Goal: Find specific fact: Find specific fact

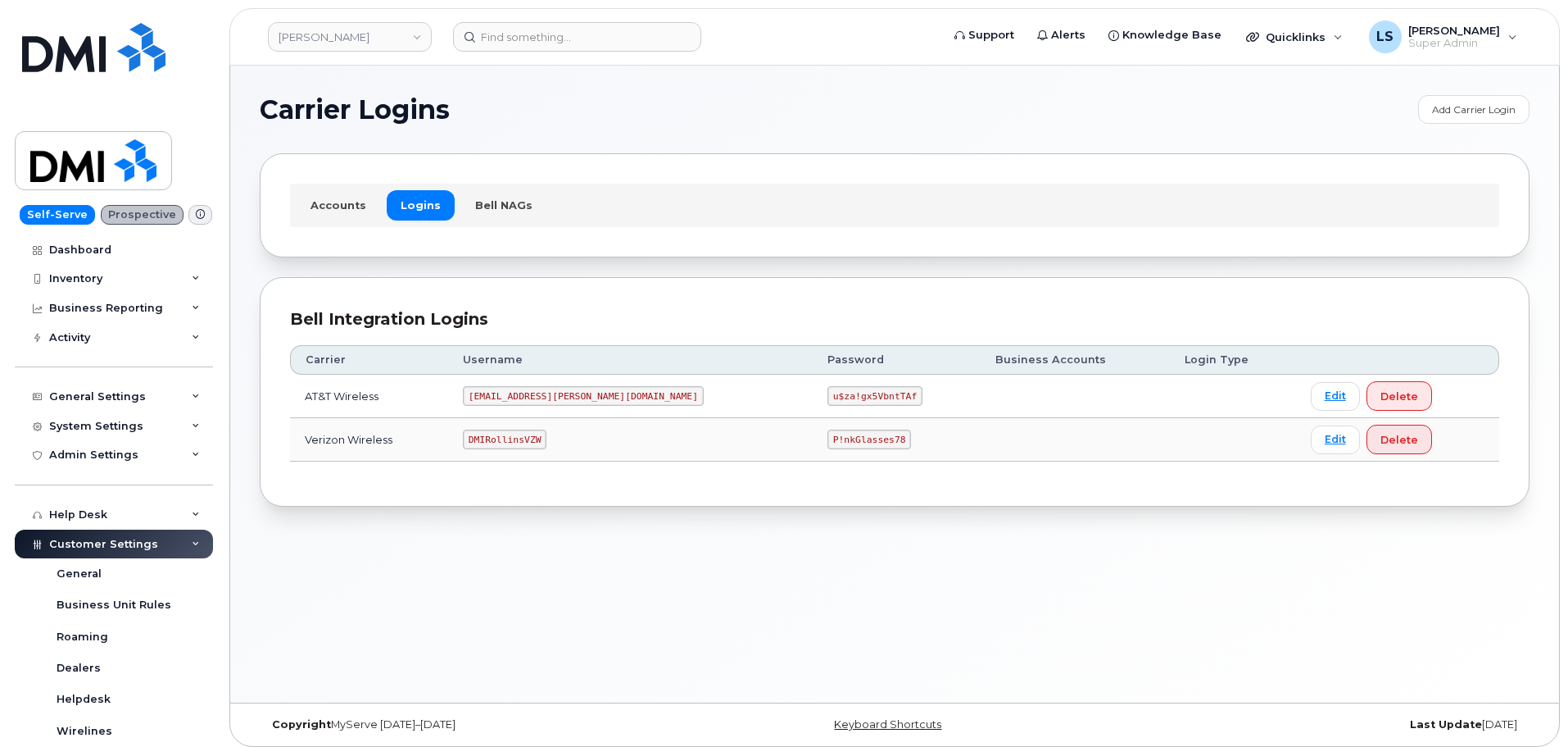
click at [828, 443] on code "P!nkGlasses78" at bounding box center [869, 439] width 84 height 19
copy code "P!nkGlasses78"
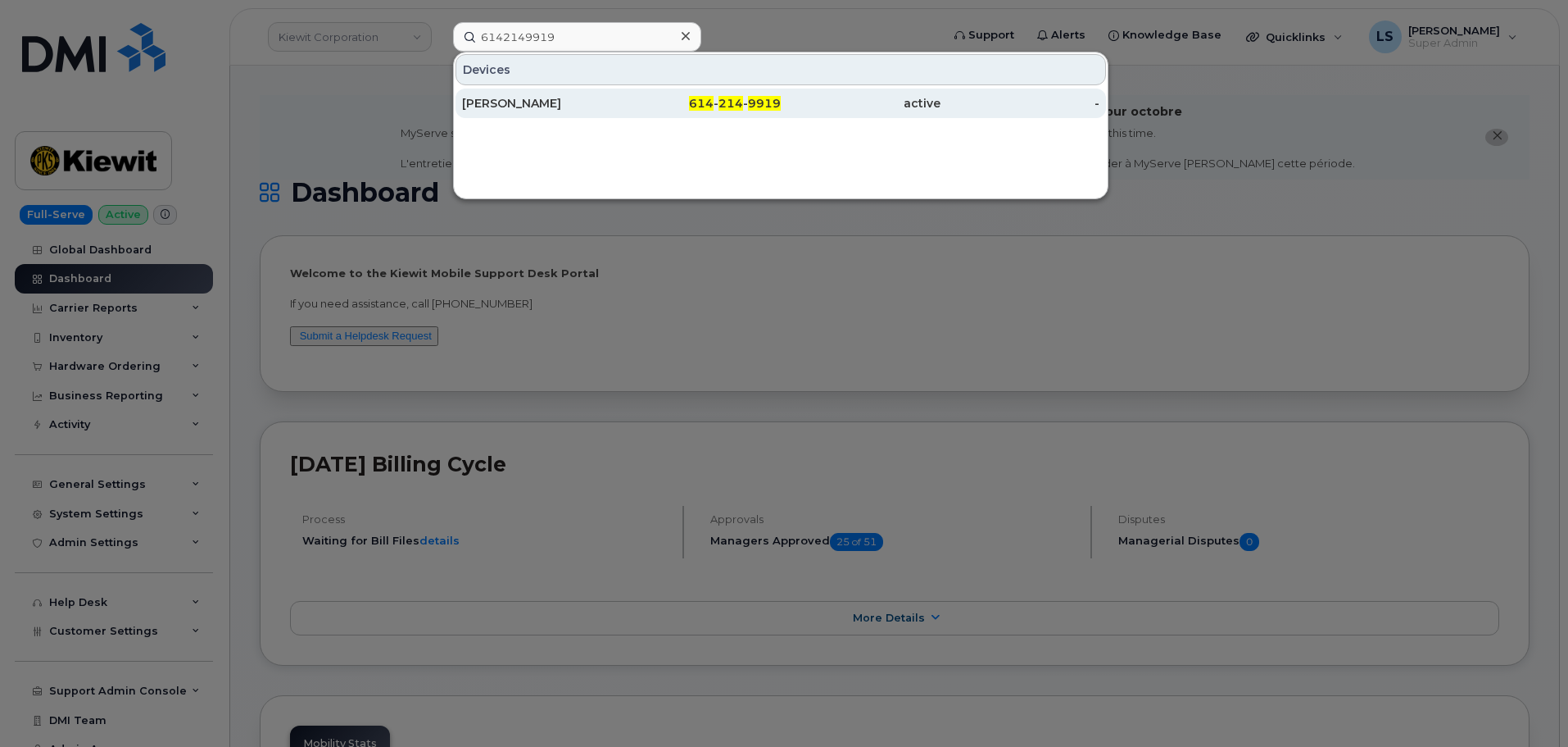
type input "6142149919"
drag, startPoint x: 596, startPoint y: 95, endPoint x: 596, endPoint y: 105, distance: 10.0
click at [596, 95] on div "[PERSON_NAME]" at bounding box center [542, 103] width 160 height 30
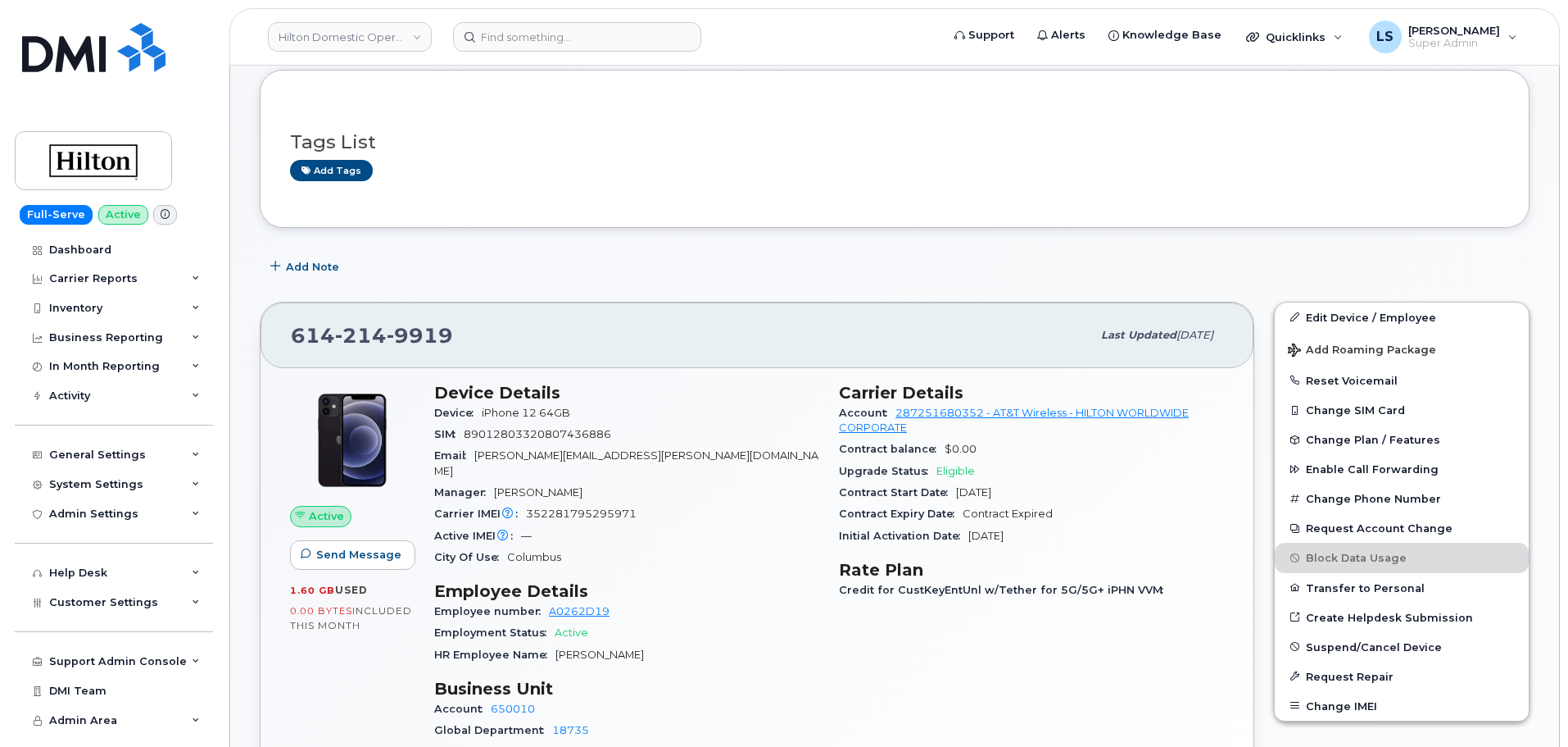
scroll to position [328, 0]
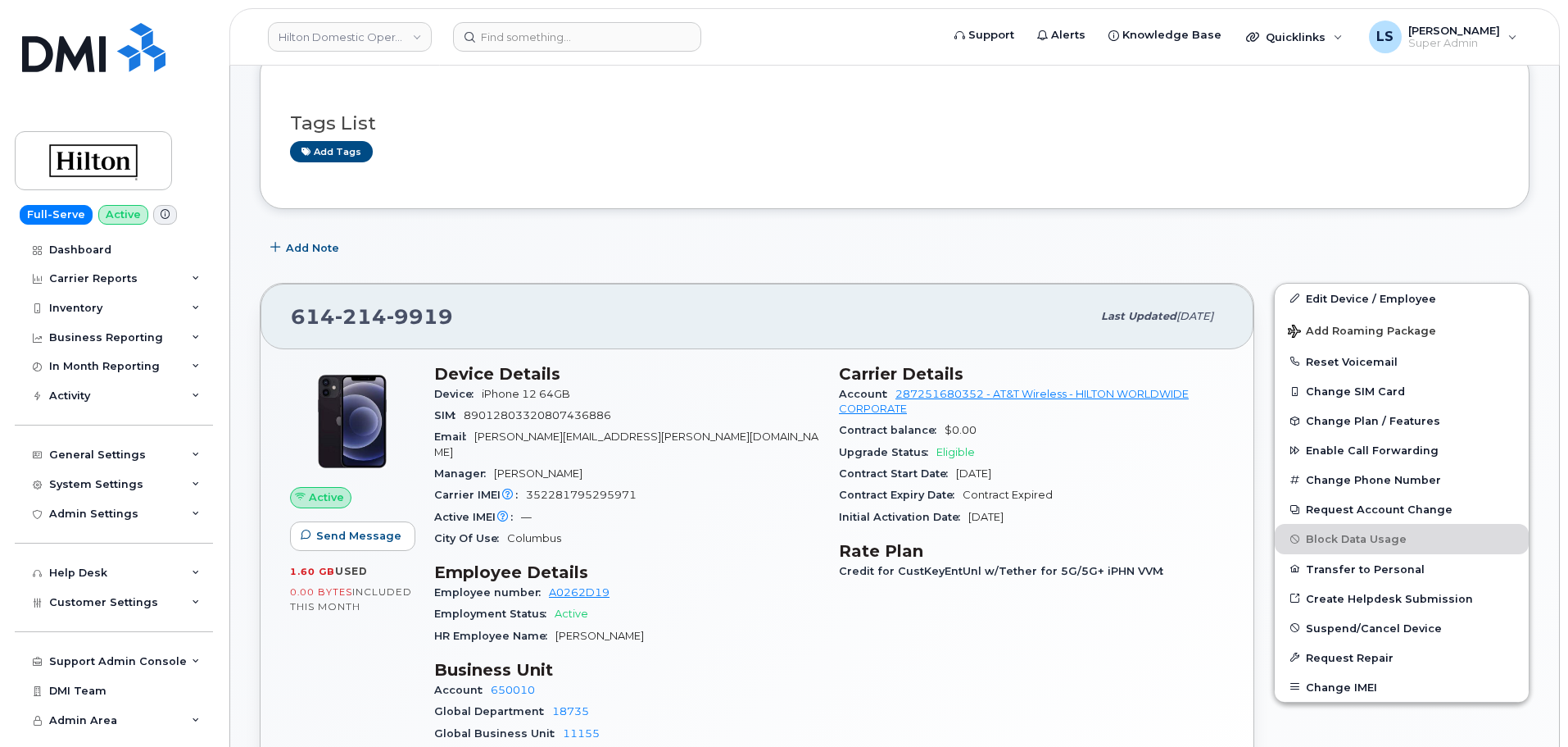
click at [957, 455] on span "Eligible" at bounding box center [956, 452] width 39 height 13
click at [849, 450] on span "Upgrade Status" at bounding box center [887, 452] width 97 height 13
click at [413, 319] on span "9919" at bounding box center [420, 316] width 67 height 25
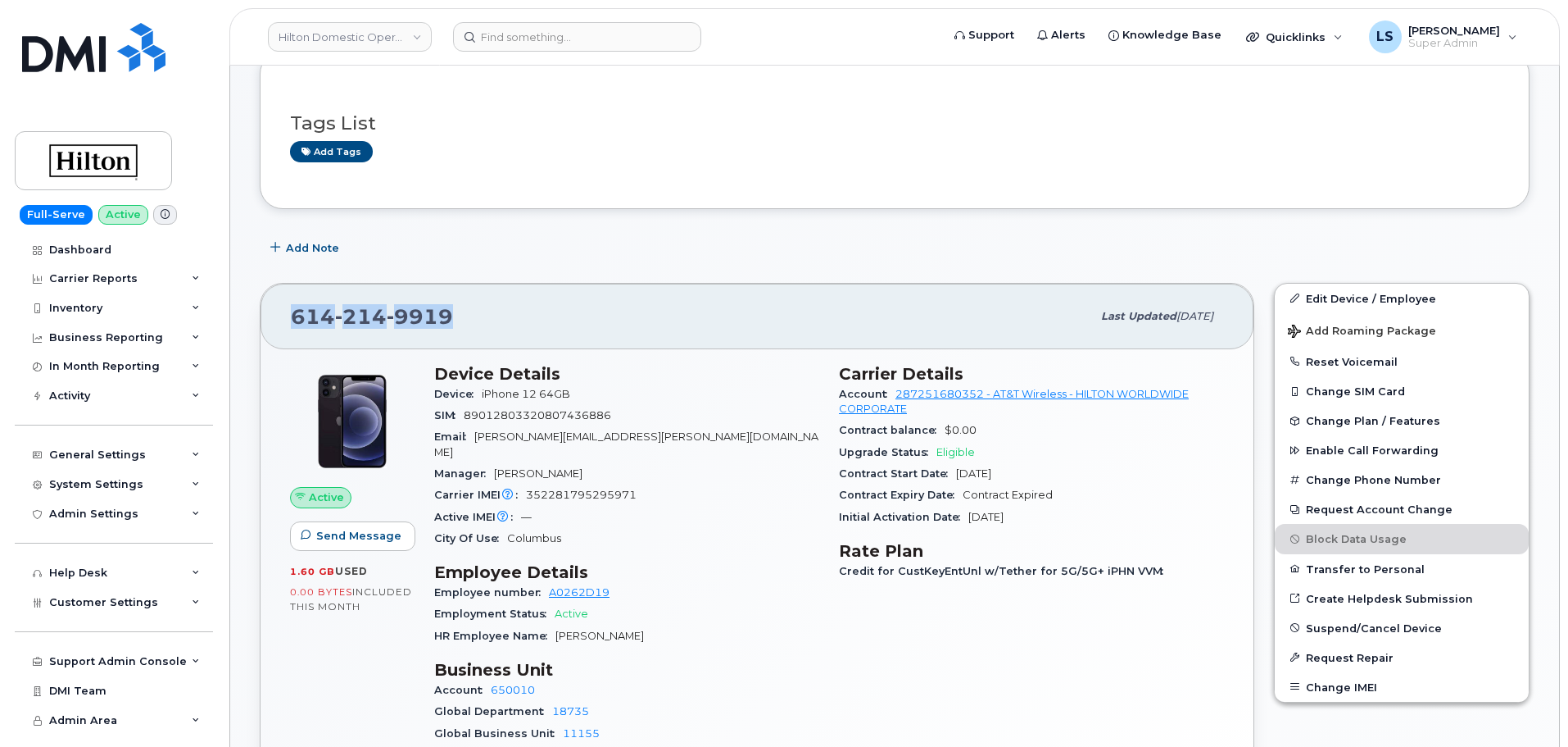
click at [538, 307] on div "614 214 9919" at bounding box center [691, 316] width 801 height 35
click at [390, 314] on span "9919" at bounding box center [420, 316] width 67 height 25
click at [553, 297] on div "614 214 9919 Last updated Oct 06, 2025" at bounding box center [757, 317] width 994 height 66
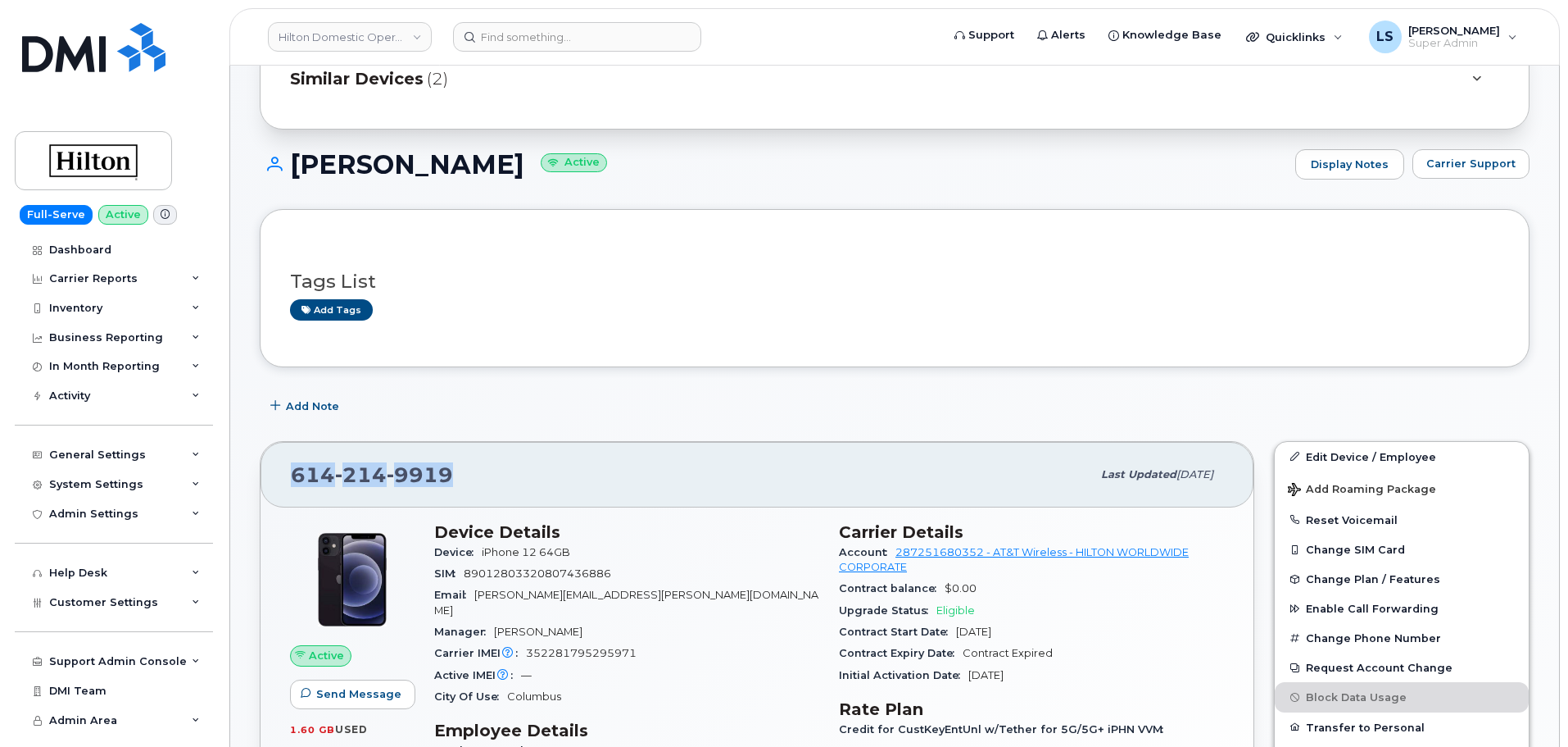
scroll to position [0, 0]
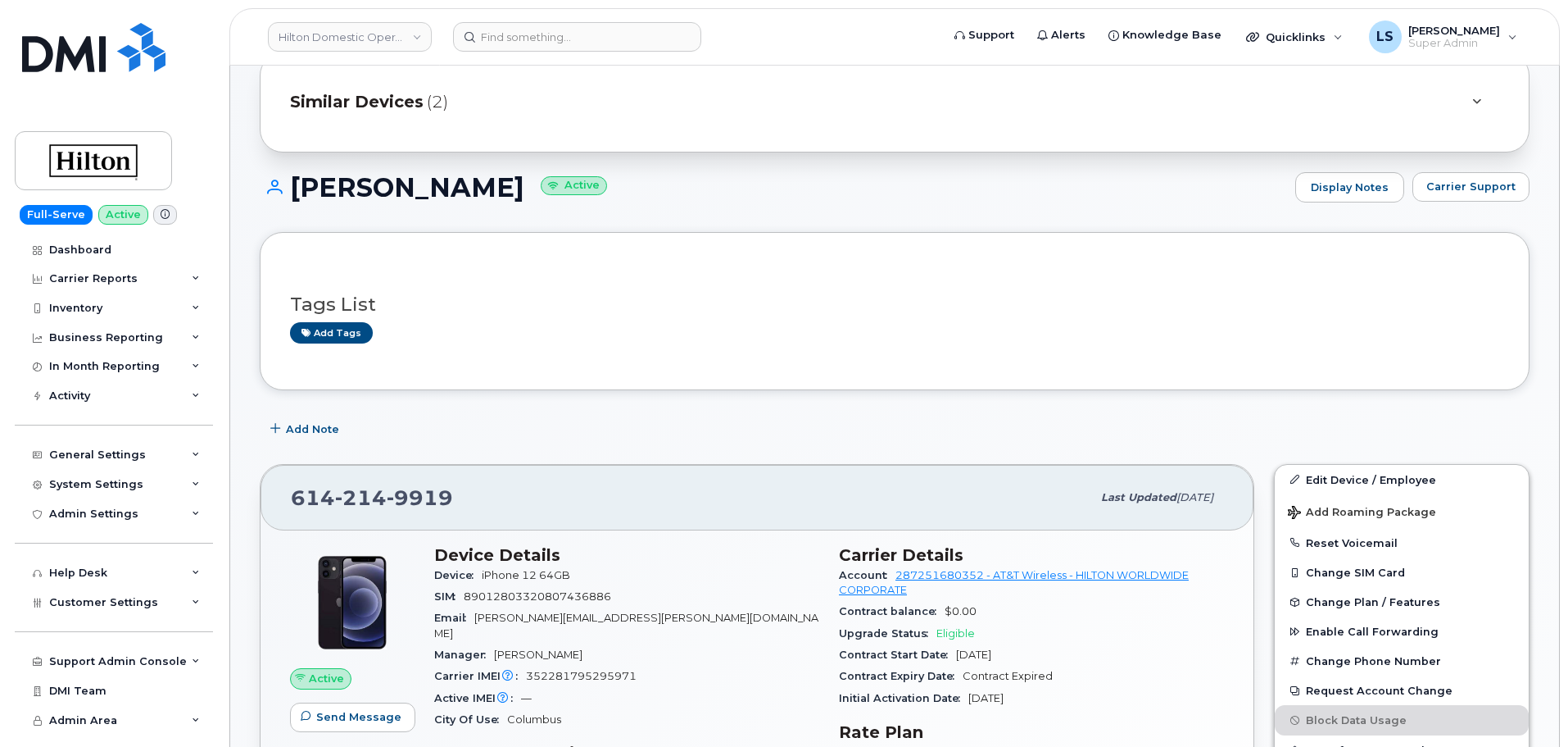
scroll to position [82, 0]
